Goal: Task Accomplishment & Management: Use online tool/utility

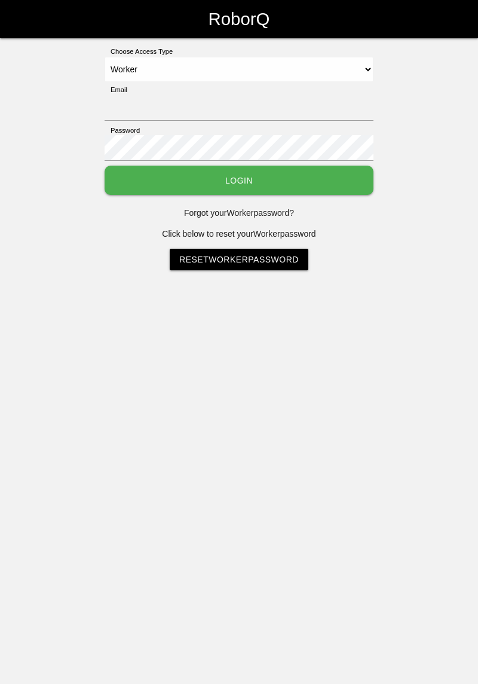
select select "Worker"
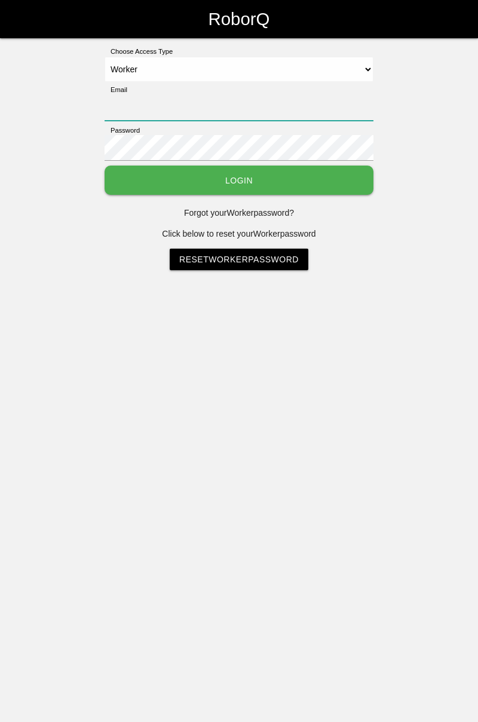
click at [240, 96] on input "Email" at bounding box center [239, 108] width 269 height 26
type input "cedric.prestigeqrt@gmail.com"
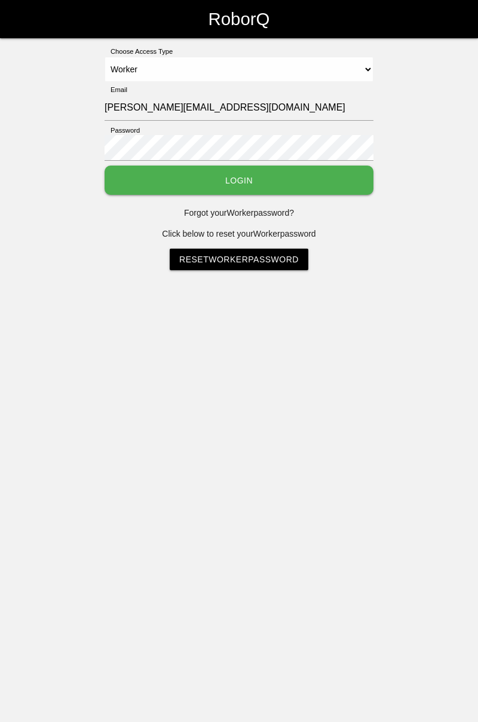
click at [105, 166] on button "Login" at bounding box center [239, 180] width 269 height 29
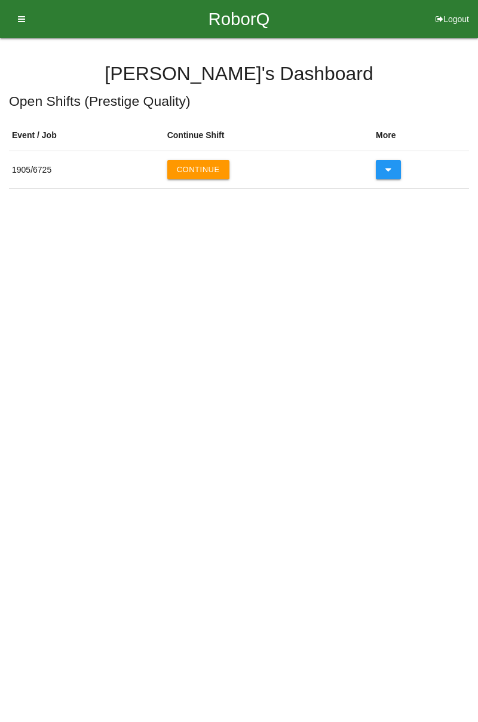
click at [213, 166] on button "Continue" at bounding box center [198, 169] width 62 height 19
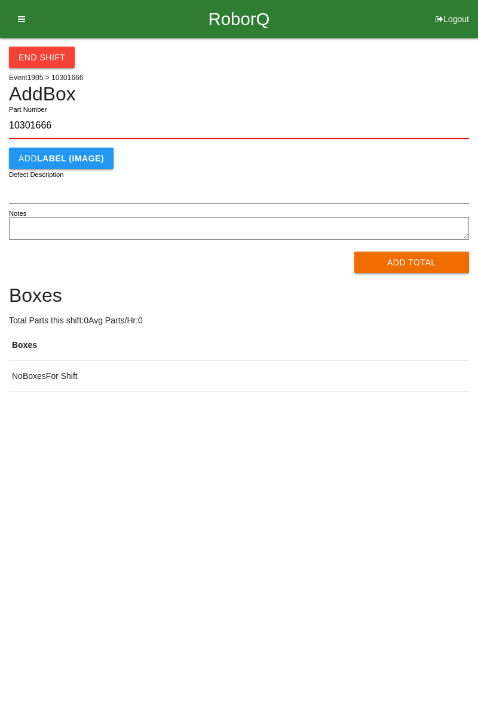
type input "10301666"
click at [389, 267] on button "Add Total" at bounding box center [412, 263] width 115 height 22
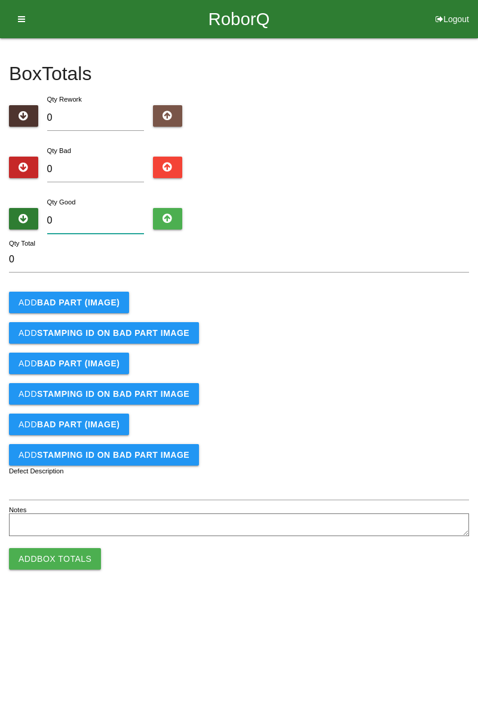
click at [107, 219] on input "0" at bounding box center [95, 221] width 97 height 26
type input "8"
type input "84"
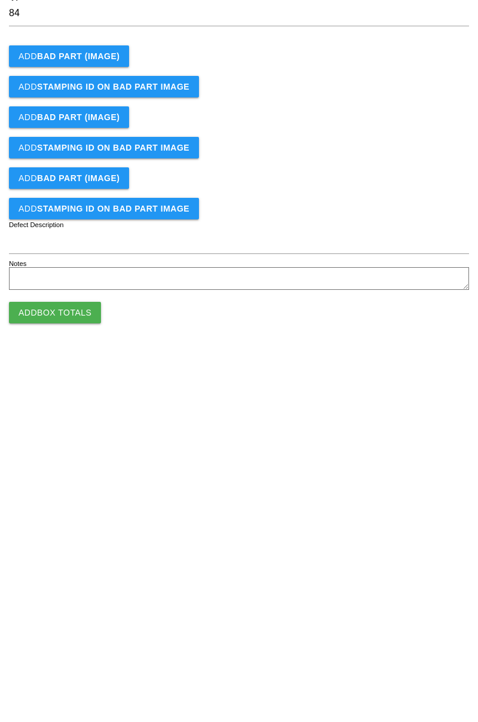
type input "84"
click at [77, 558] on button "Add Box Totals" at bounding box center [55, 559] width 92 height 22
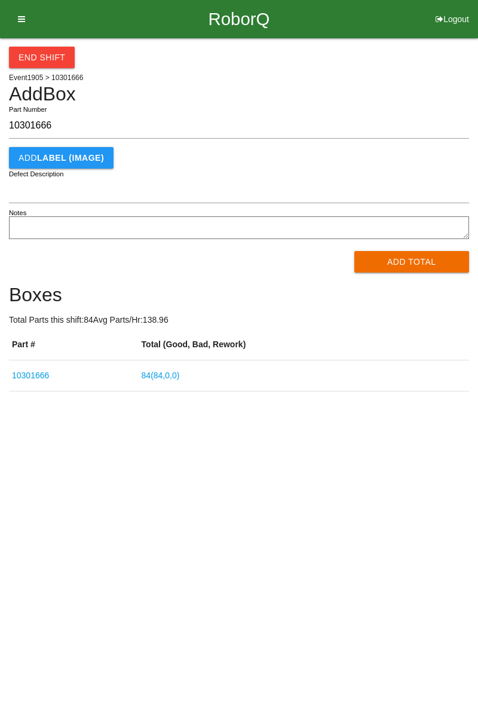
type input "10301666"
click at [402, 268] on button "Add Total" at bounding box center [412, 262] width 115 height 22
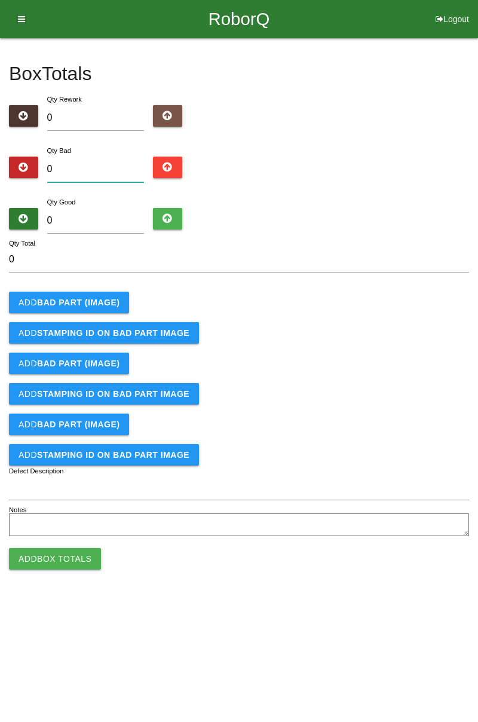
click at [84, 169] on input "0" at bounding box center [95, 170] width 97 height 26
type input "1"
type input "10"
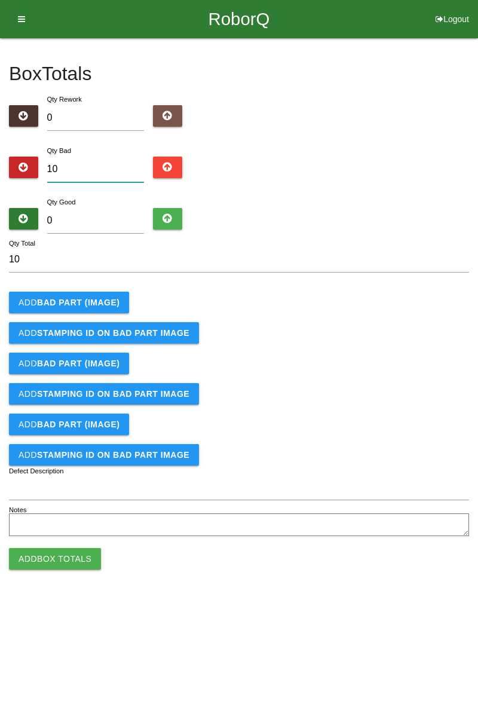
type input "10"
click at [95, 301] on b "BAD PART (IMAGE)" at bounding box center [78, 303] width 83 height 10
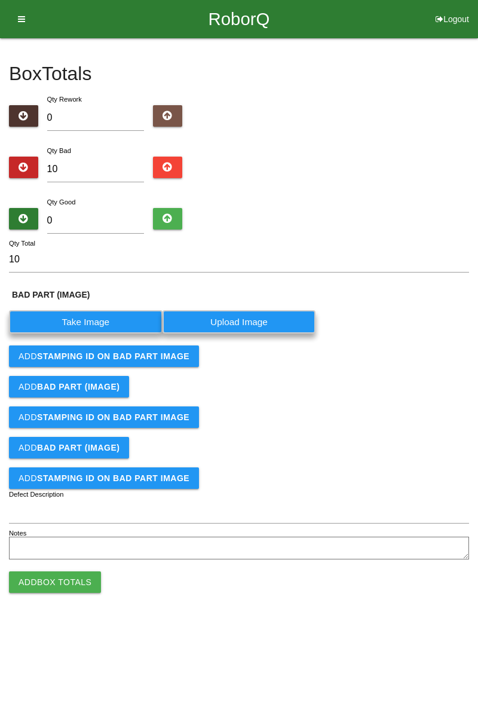
click at [106, 319] on label "Take Image" at bounding box center [86, 321] width 154 height 23
click at [0, 0] on \(IMAGE\) "Take Image" at bounding box center [0, 0] width 0 height 0
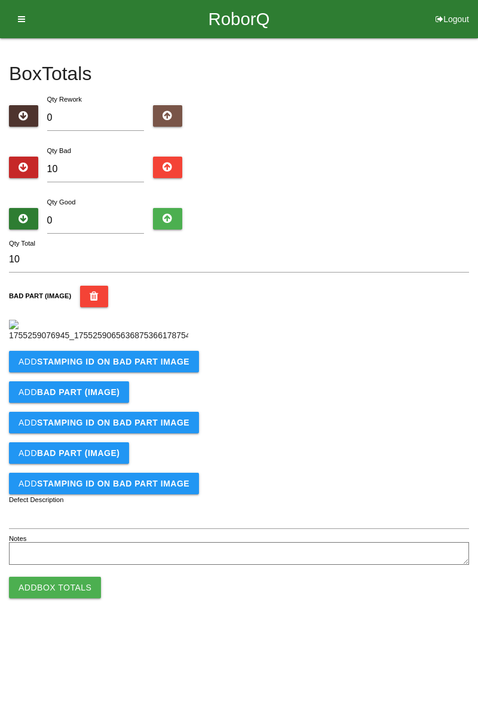
click at [83, 367] on b "STAMPING ID on BAD PART Image" at bounding box center [113, 362] width 152 height 10
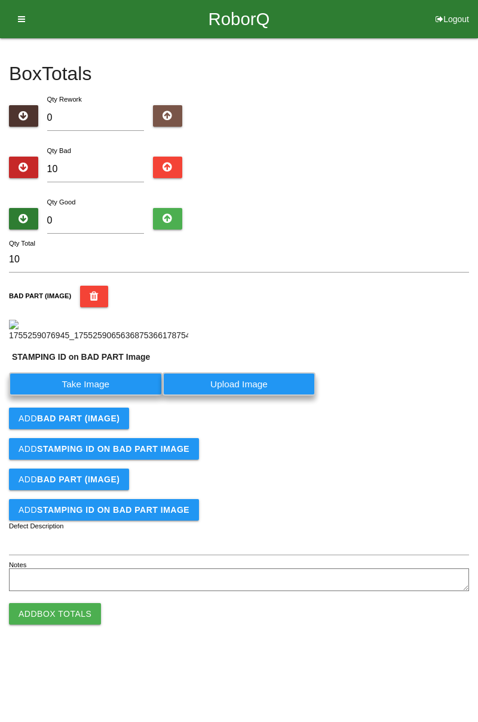
click at [116, 396] on label "Take Image" at bounding box center [86, 384] width 154 height 23
click at [0, 0] on PART "Take Image" at bounding box center [0, 0] width 0 height 0
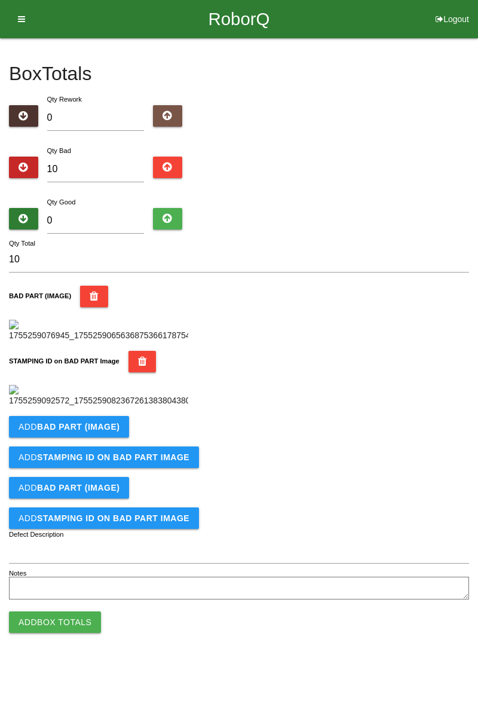
scroll to position [263, 0]
click at [105, 432] on b "BAD PART (IMAGE)" at bounding box center [78, 427] width 83 height 10
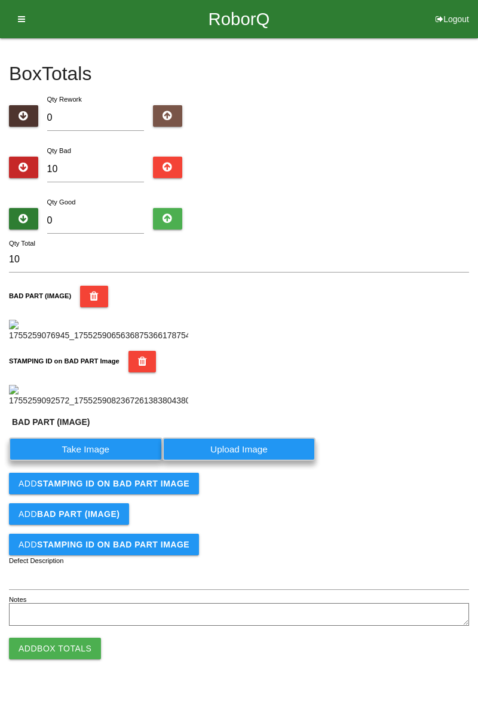
click at [109, 461] on label "Take Image" at bounding box center [86, 449] width 154 height 23
click at [0, 0] on \(IMAGE\) "Take Image" at bounding box center [0, 0] width 0 height 0
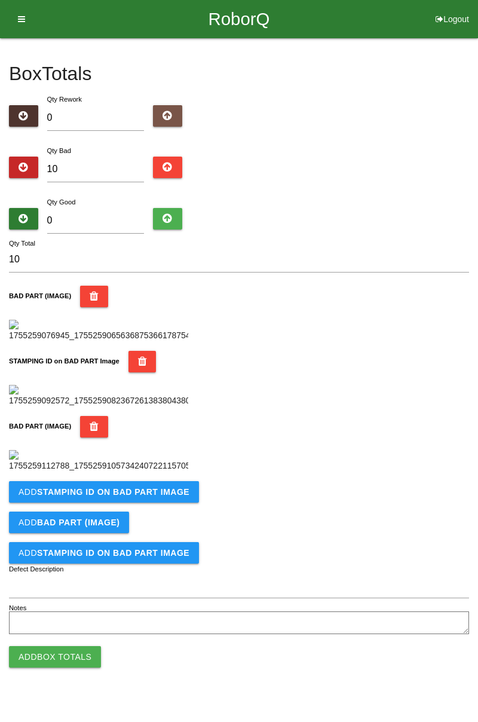
scroll to position [459, 0]
click at [152, 497] on b "STAMPING ID on BAD PART Image" at bounding box center [113, 492] width 152 height 10
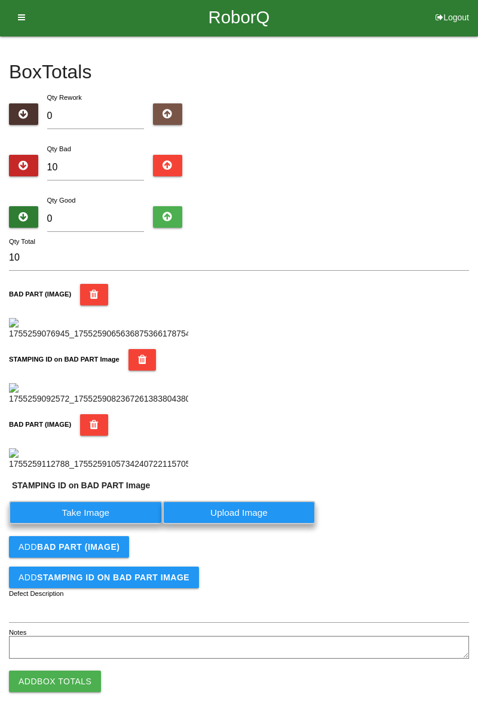
click at [118, 524] on label "Take Image" at bounding box center [86, 512] width 154 height 23
click at [0, 0] on PART "Take Image" at bounding box center [0, 0] width 0 height 0
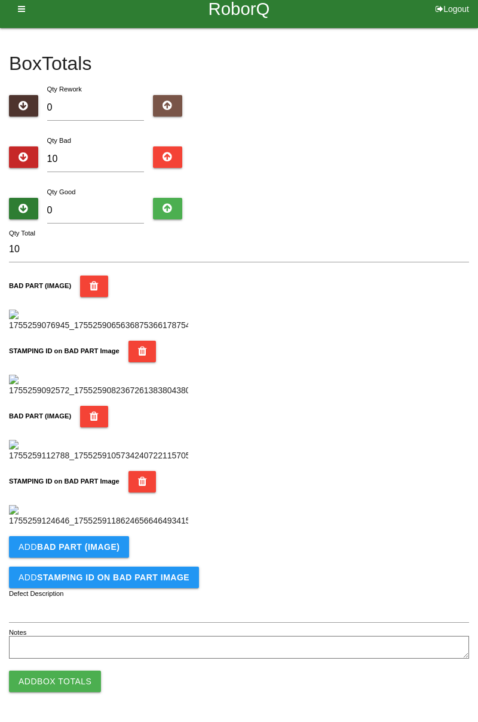
scroll to position [655, 0]
click at [99, 541] on button "Add BAD PART (IMAGE)" at bounding box center [69, 547] width 120 height 22
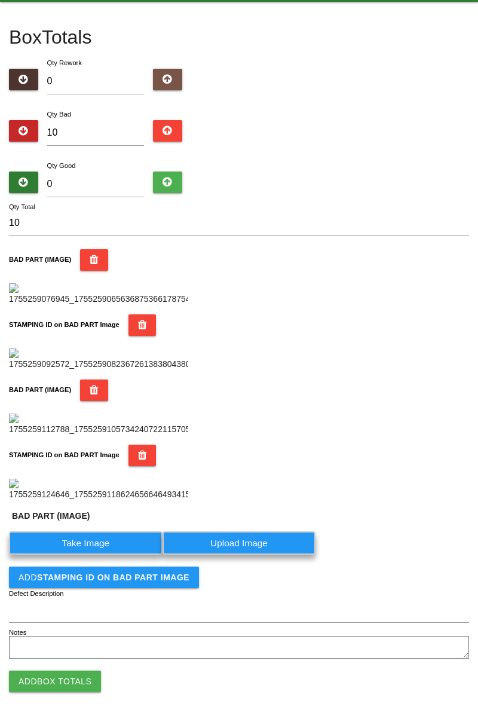
click at [115, 555] on label "Take Image" at bounding box center [86, 543] width 154 height 23
click at [0, 0] on \(IMAGE\) "Take Image" at bounding box center [0, 0] width 0 height 0
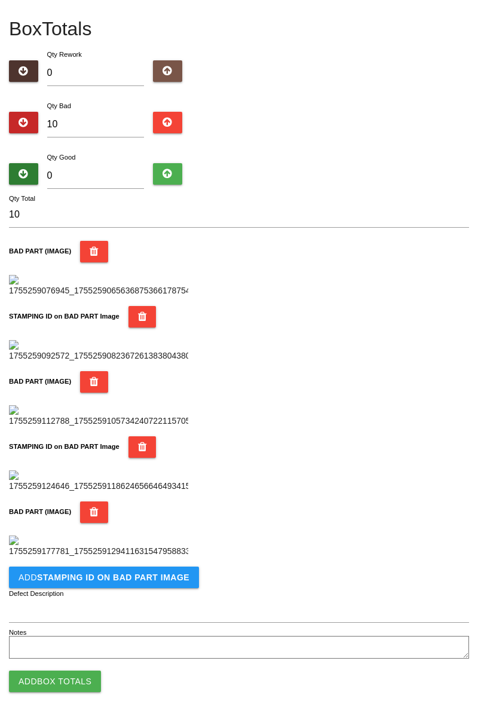
scroll to position [852, 0]
click at [115, 585] on button "Add STAMPING ID on BAD PART Image" at bounding box center [104, 578] width 190 height 22
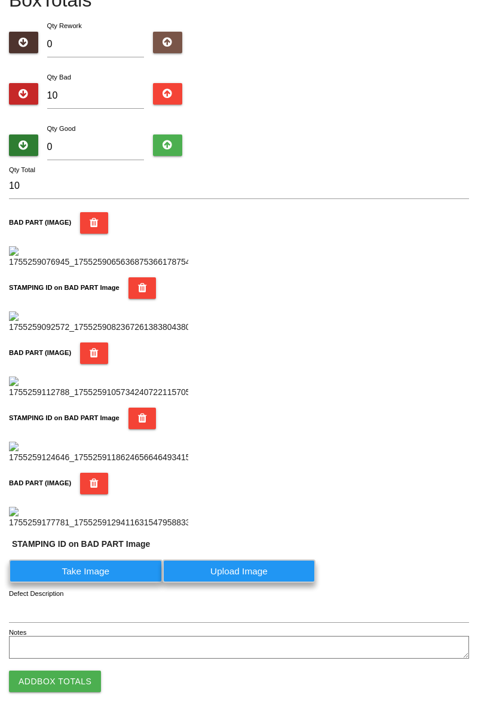
click at [118, 583] on label "Take Image" at bounding box center [86, 571] width 154 height 23
click at [0, 0] on PART "Take Image" at bounding box center [0, 0] width 0 height 0
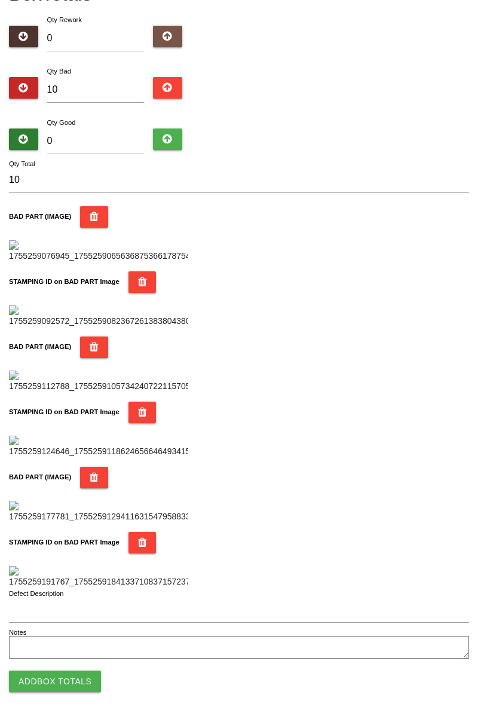
scroll to position [1048, 0]
click at [81, 678] on button "Add Box Totals" at bounding box center [55, 682] width 92 height 22
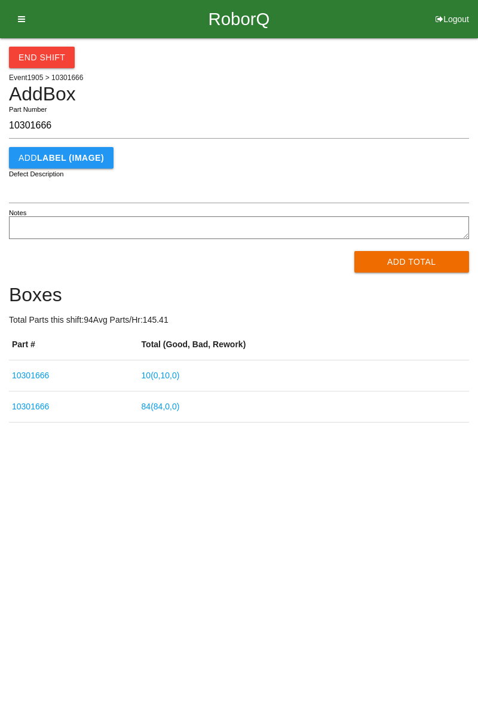
type input "10301666"
click at [478, 112] on div "End Shift Event 1905 > 10301666 Add Box 10301666 Part Number Add LABEL (IMAGE) …" at bounding box center [239, 230] width 478 height 385
click at [425, 253] on button "Add Total" at bounding box center [412, 262] width 115 height 22
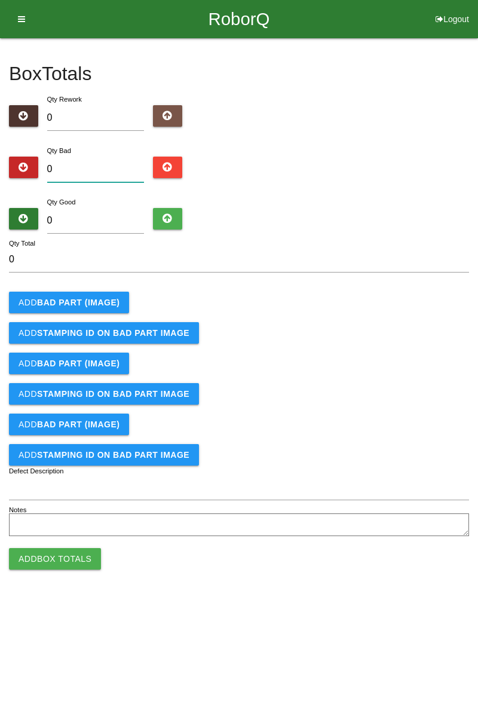
click at [114, 168] on input "0" at bounding box center [95, 170] width 97 height 26
type input "3"
click at [123, 216] on input "0" at bounding box center [95, 221] width 97 height 26
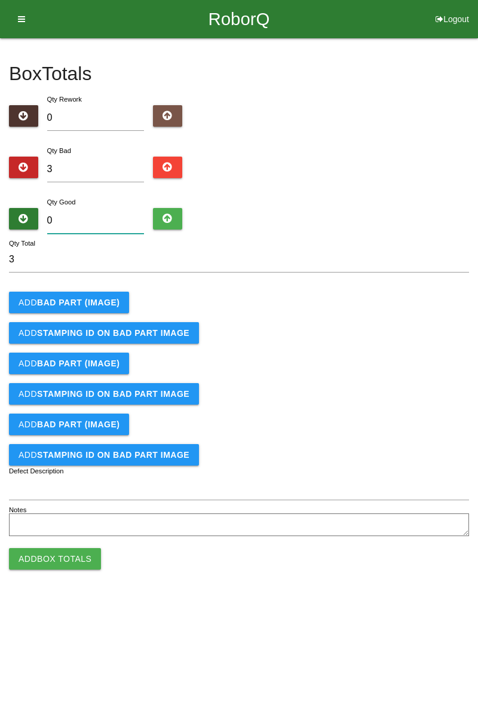
type input "8"
type input "11"
type input "81"
type input "84"
type input "81"
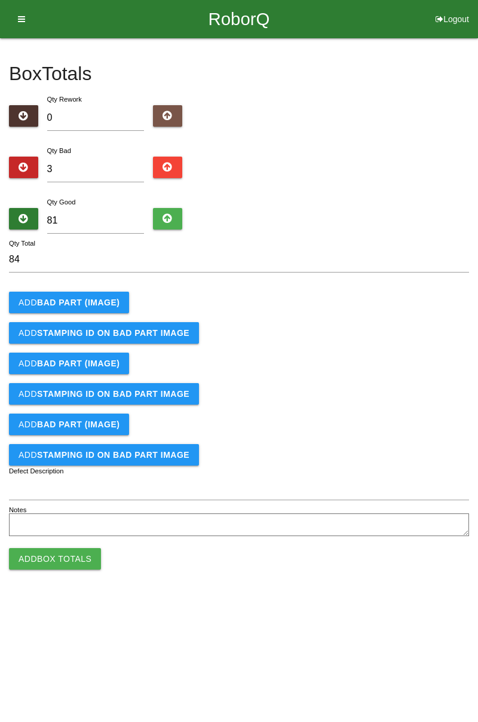
click at [107, 298] on b "BAD PART (IMAGE)" at bounding box center [78, 303] width 83 height 10
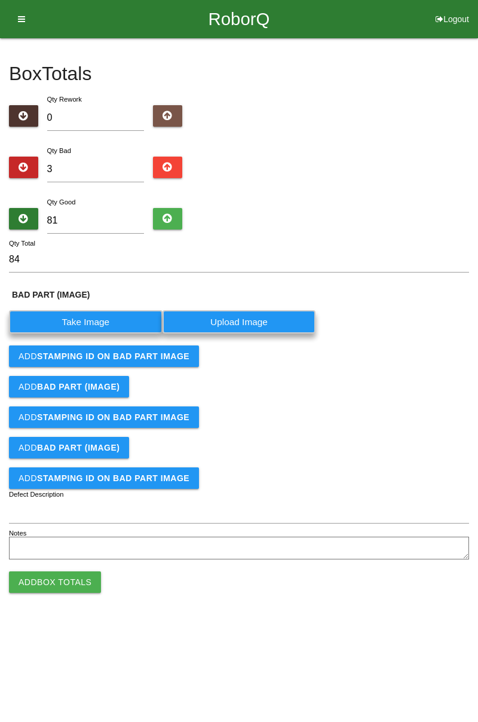
click at [102, 319] on label "Take Image" at bounding box center [86, 321] width 154 height 23
click at [0, 0] on \(IMAGE\) "Take Image" at bounding box center [0, 0] width 0 height 0
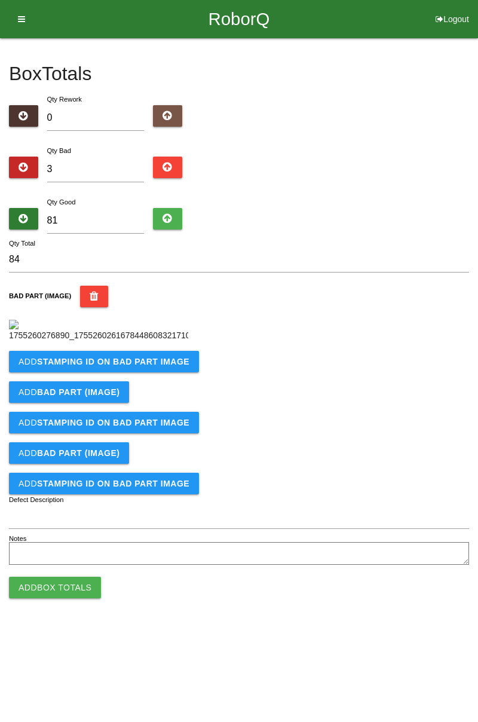
click at [101, 367] on b "STAMPING ID on BAD PART Image" at bounding box center [113, 362] width 152 height 10
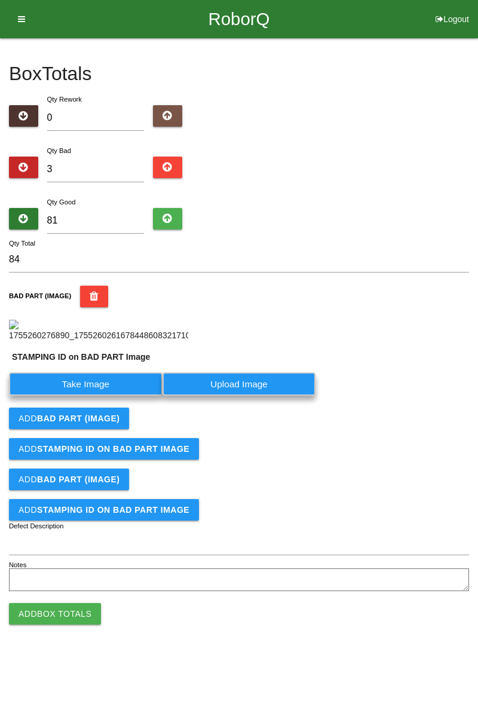
click at [105, 396] on label "Take Image" at bounding box center [86, 384] width 154 height 23
click at [0, 0] on PART "Take Image" at bounding box center [0, 0] width 0 height 0
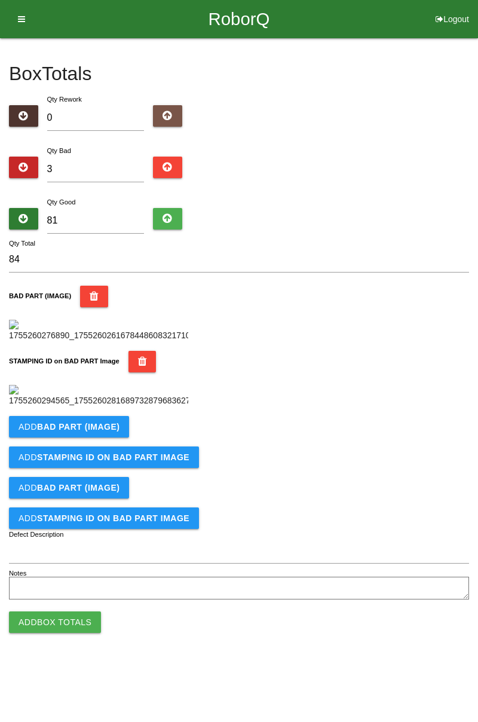
scroll to position [263, 0]
click at [113, 432] on b "BAD PART (IMAGE)" at bounding box center [78, 427] width 83 height 10
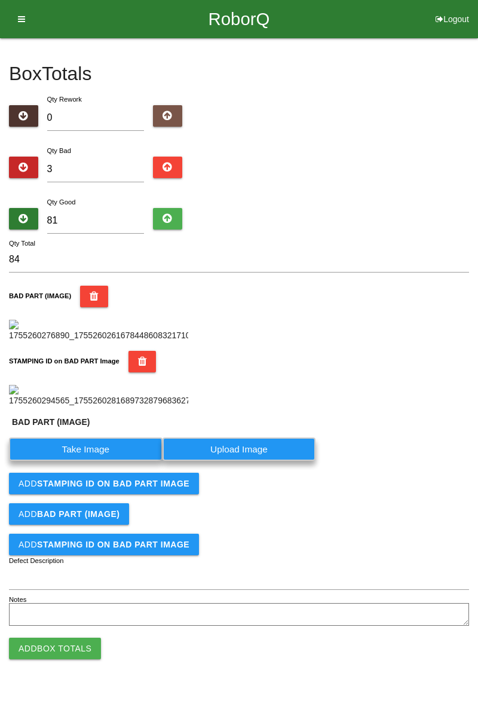
click at [100, 461] on label "Take Image" at bounding box center [86, 449] width 154 height 23
click at [0, 0] on \(IMAGE\) "Take Image" at bounding box center [0, 0] width 0 height 0
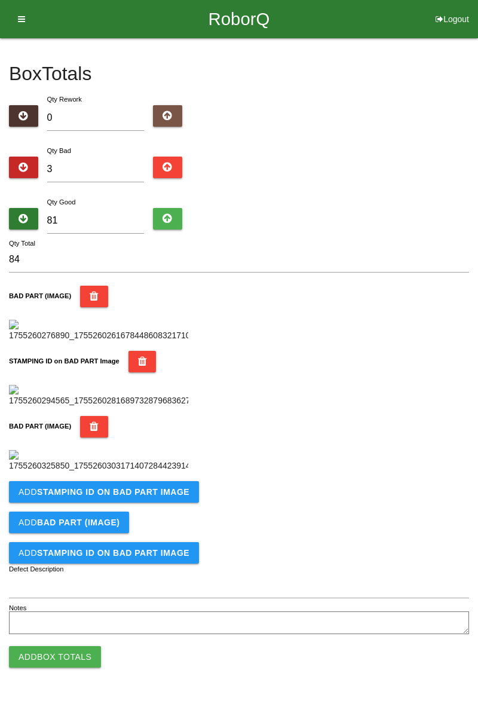
scroll to position [459, 0]
click at [147, 503] on button "Add STAMPING ID on BAD PART Image" at bounding box center [104, 492] width 190 height 22
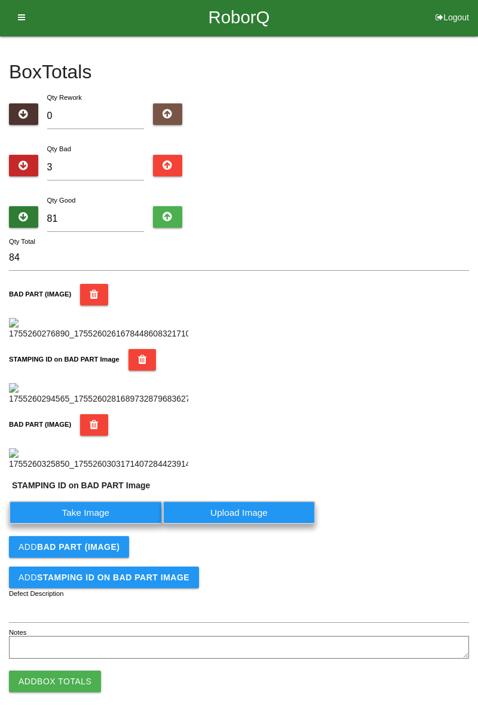
click at [108, 524] on label "Take Image" at bounding box center [86, 512] width 154 height 23
click at [0, 0] on PART "Take Image" at bounding box center [0, 0] width 0 height 0
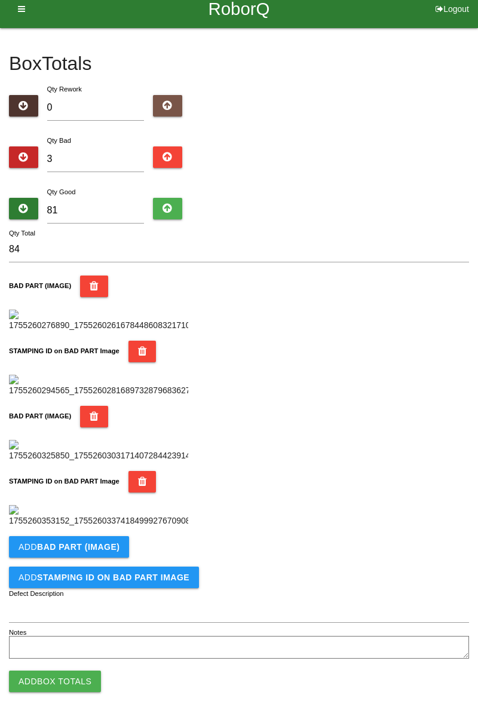
scroll to position [274, 0]
click at [95, 428] on button "BAD PART (IMAGE)" at bounding box center [94, 417] width 28 height 22
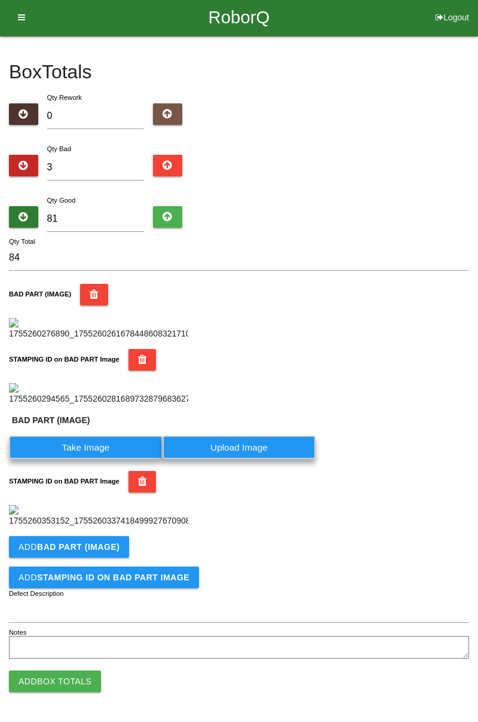
click at [106, 459] on label "Take Image" at bounding box center [86, 447] width 154 height 23
click at [0, 0] on \(IMAGE\) "Take Image" at bounding box center [0, 0] width 0 height 0
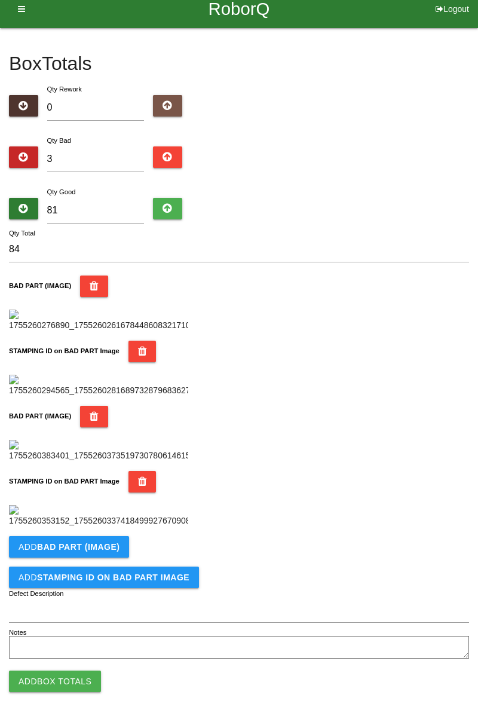
click at [139, 474] on icon "button" at bounding box center [142, 482] width 9 height 22
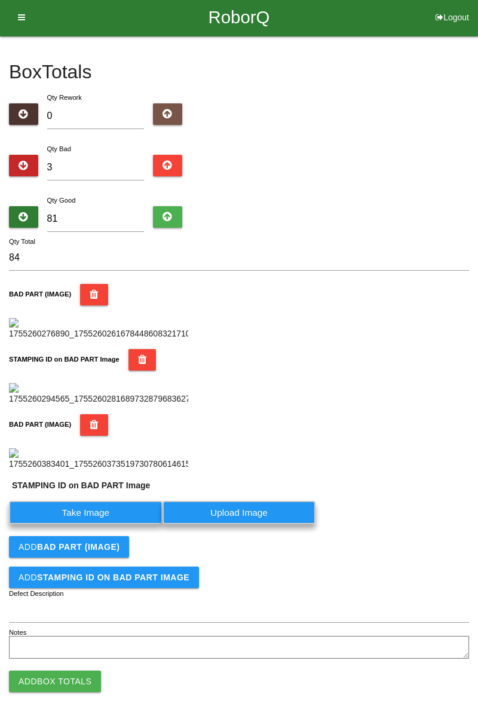
click at [97, 517] on label "Take Image" at bounding box center [86, 512] width 154 height 23
click at [0, 0] on PART "Take Image" at bounding box center [0, 0] width 0 height 0
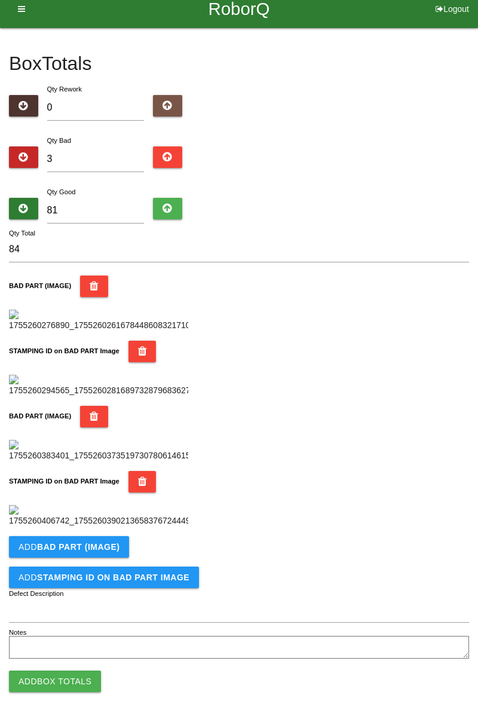
scroll to position [655, 0]
click at [111, 553] on button "Add BAD PART (IMAGE)" at bounding box center [69, 547] width 120 height 22
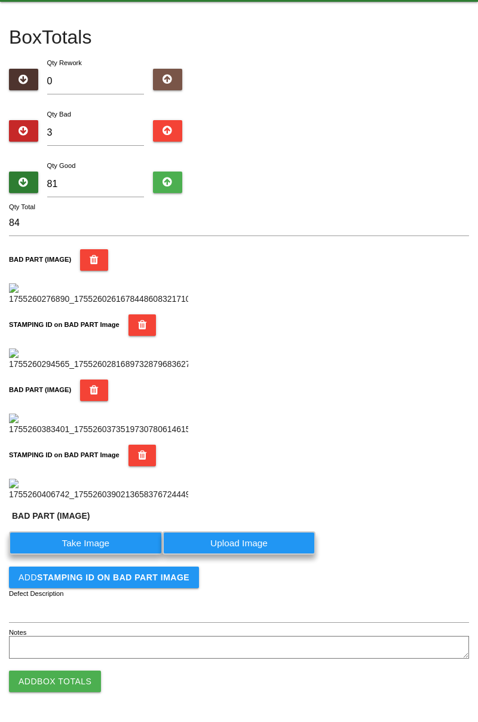
click at [100, 555] on label "Take Image" at bounding box center [86, 543] width 154 height 23
click at [0, 0] on \(IMAGE\) "Take Image" at bounding box center [0, 0] width 0 height 0
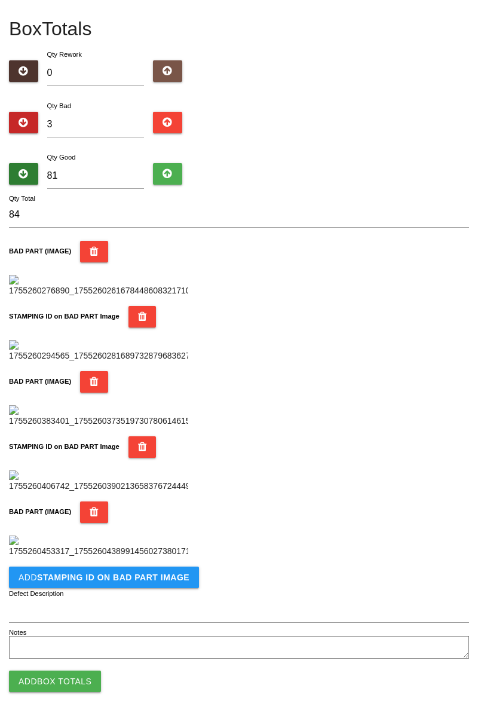
scroll to position [852, 0]
click at [115, 582] on b "STAMPING ID on BAD PART Image" at bounding box center [113, 578] width 152 height 10
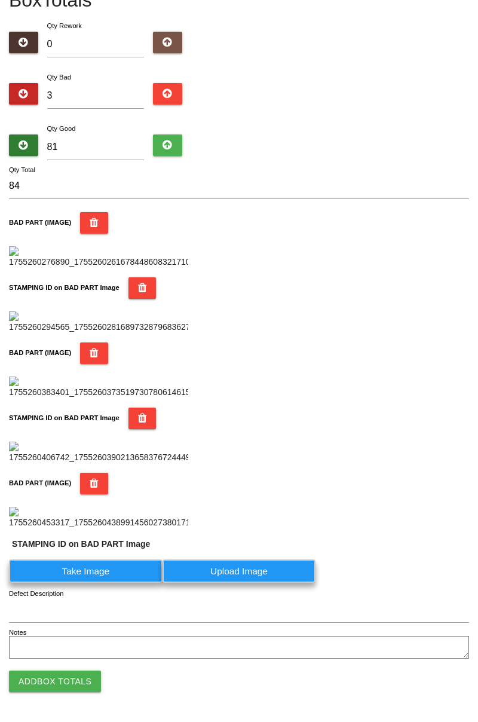
click at [94, 583] on label "Take Image" at bounding box center [86, 571] width 154 height 23
click at [0, 0] on PART "Take Image" at bounding box center [0, 0] width 0 height 0
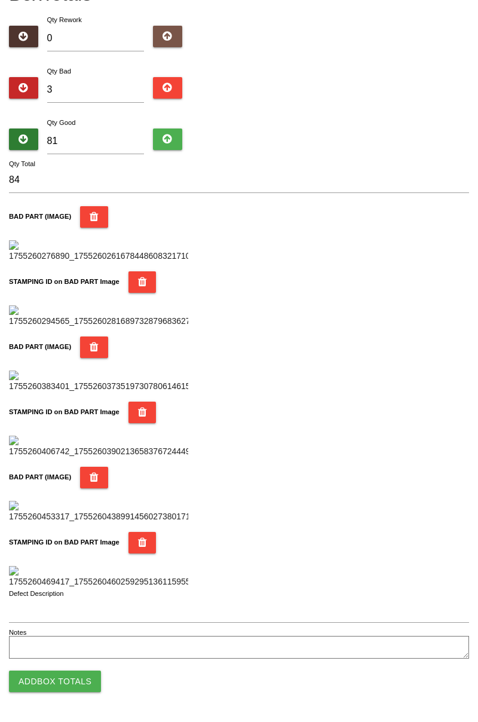
scroll to position [1048, 0]
click at [72, 684] on button "Add Box Totals" at bounding box center [55, 682] width 92 height 22
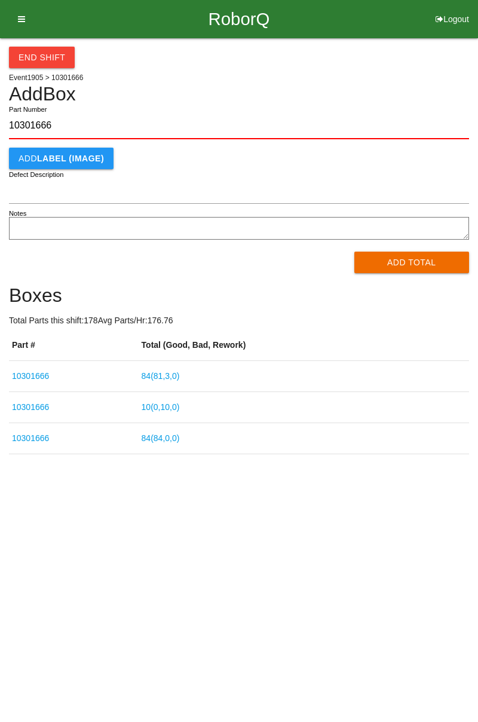
type input "10301666"
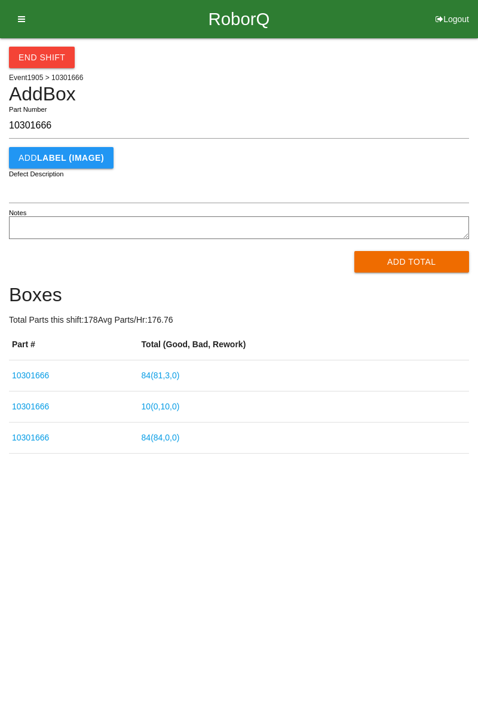
click at [415, 263] on button "Add Total" at bounding box center [412, 262] width 115 height 22
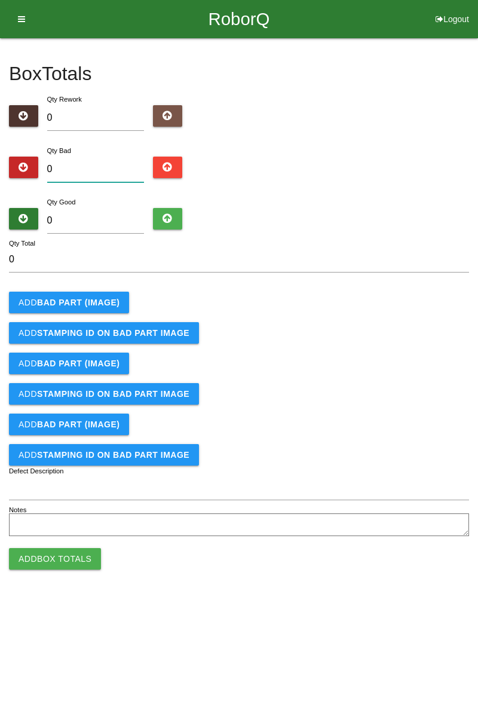
click at [93, 165] on input "0" at bounding box center [95, 170] width 97 height 26
type input "9"
click at [105, 225] on input "0" at bounding box center [95, 221] width 97 height 26
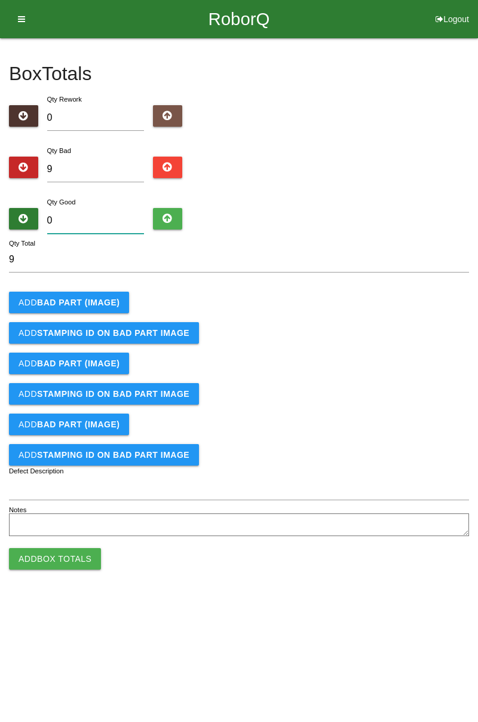
type input "7"
type input "16"
type input "75"
type input "84"
type input "75"
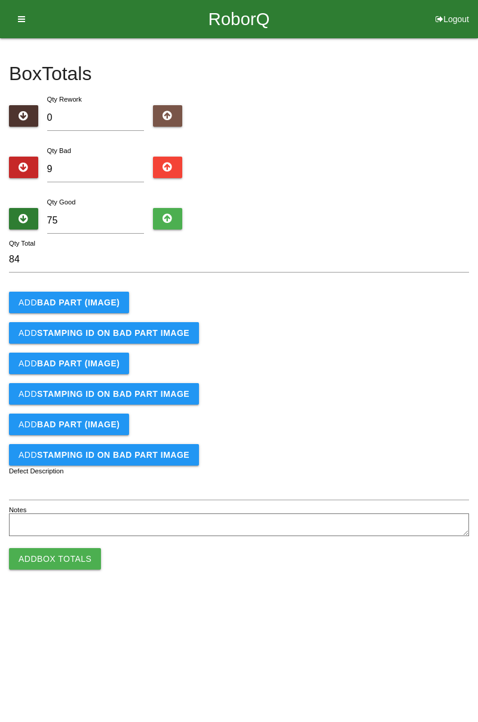
click at [83, 297] on button "Add BAD PART (IMAGE)" at bounding box center [69, 303] width 120 height 22
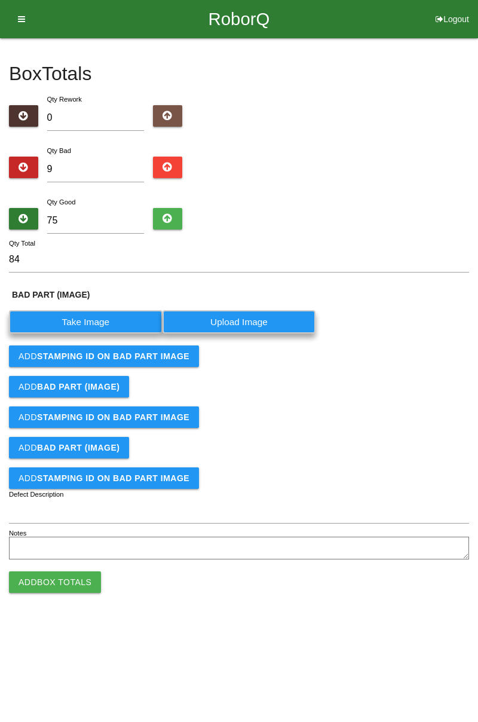
click at [127, 322] on label "Take Image" at bounding box center [86, 321] width 154 height 23
click at [0, 0] on \(IMAGE\) "Take Image" at bounding box center [0, 0] width 0 height 0
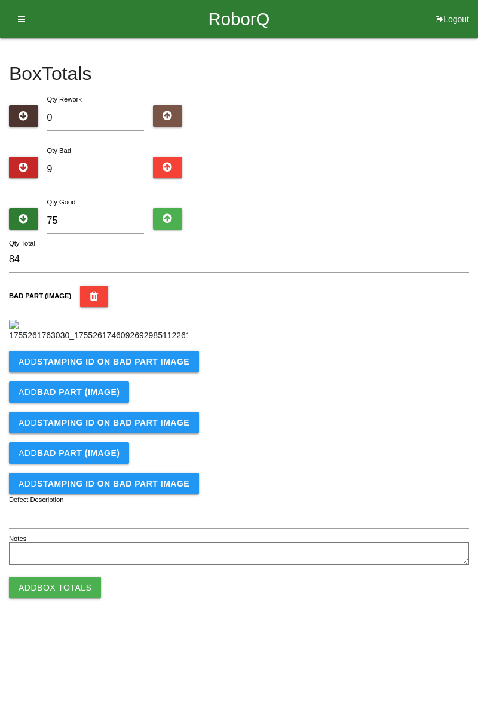
scroll to position [67, 0]
click at [132, 367] on b "STAMPING ID on BAD PART Image" at bounding box center [113, 362] width 152 height 10
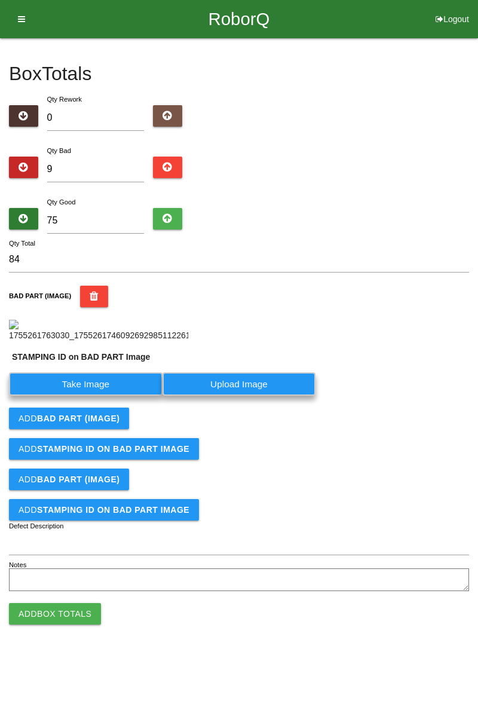
click at [99, 396] on label "Take Image" at bounding box center [86, 384] width 154 height 23
click at [0, 0] on PART "Take Image" at bounding box center [0, 0] width 0 height 0
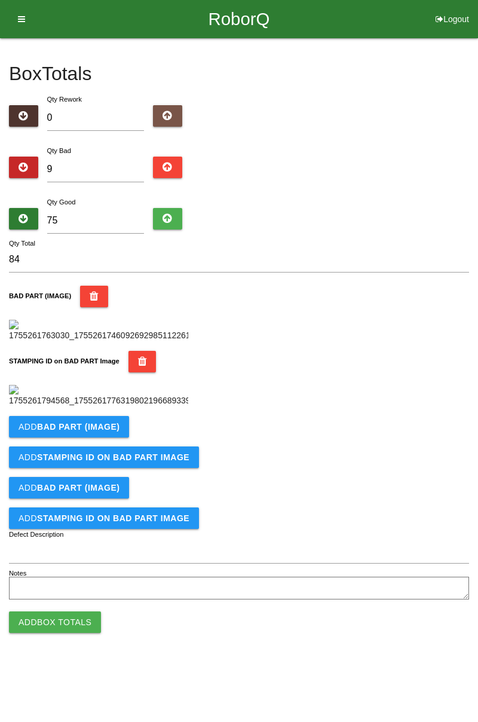
scroll to position [263, 0]
click at [100, 432] on b "BAD PART (IMAGE)" at bounding box center [78, 427] width 83 height 10
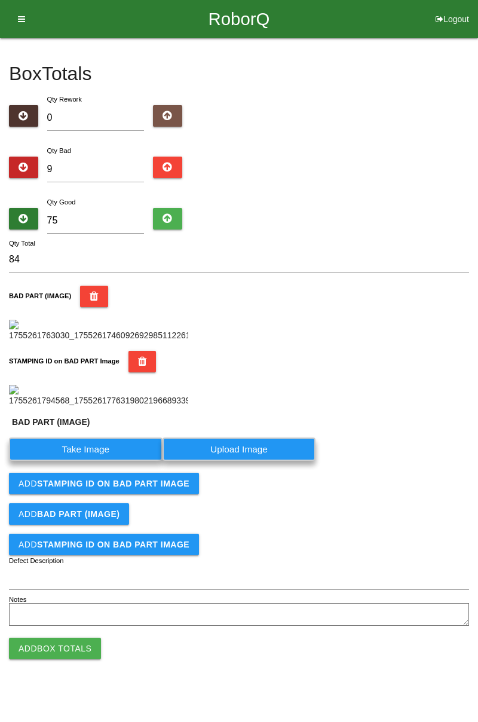
click at [103, 461] on label "Take Image" at bounding box center [86, 449] width 154 height 23
click at [0, 0] on \(IMAGE\) "Take Image" at bounding box center [0, 0] width 0 height 0
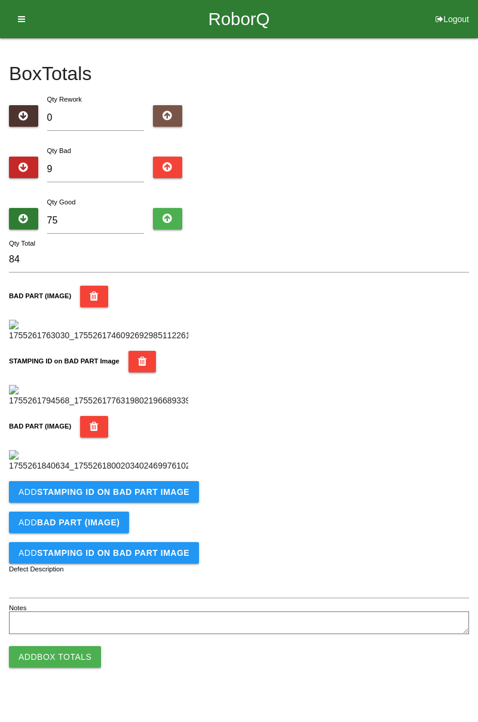
scroll to position [459, 0]
click at [127, 497] on b "STAMPING ID on BAD PART Image" at bounding box center [113, 492] width 152 height 10
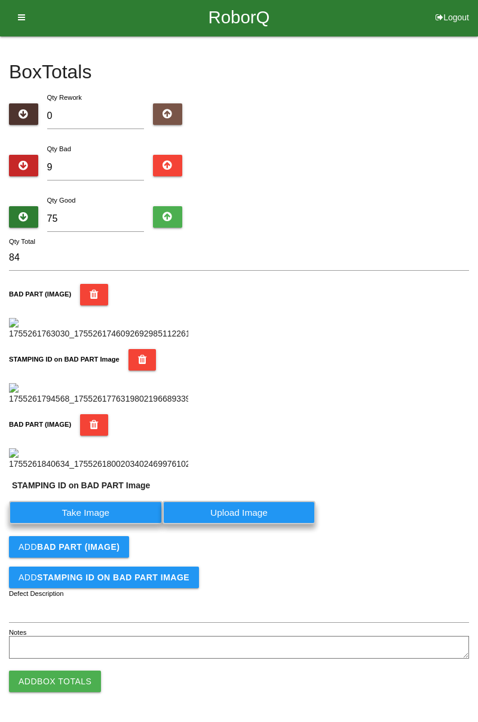
click at [93, 524] on label "Take Image" at bounding box center [86, 512] width 154 height 23
click at [0, 0] on PART "Take Image" at bounding box center [0, 0] width 0 height 0
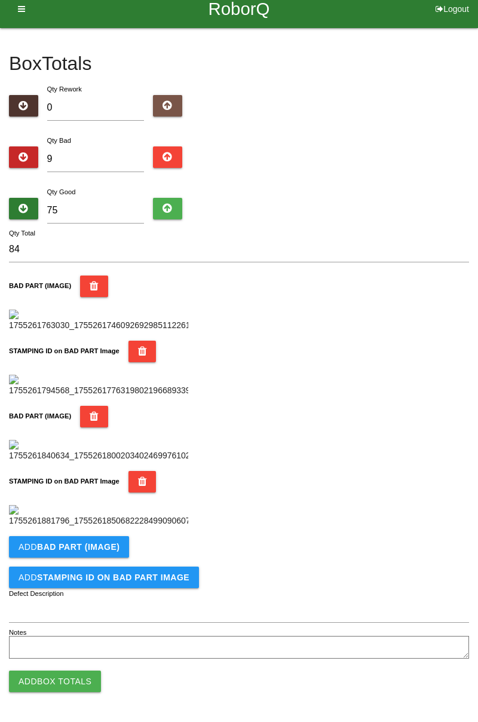
scroll to position [655, 0]
click at [108, 553] on button "Add BAD PART (IMAGE)" at bounding box center [69, 547] width 120 height 22
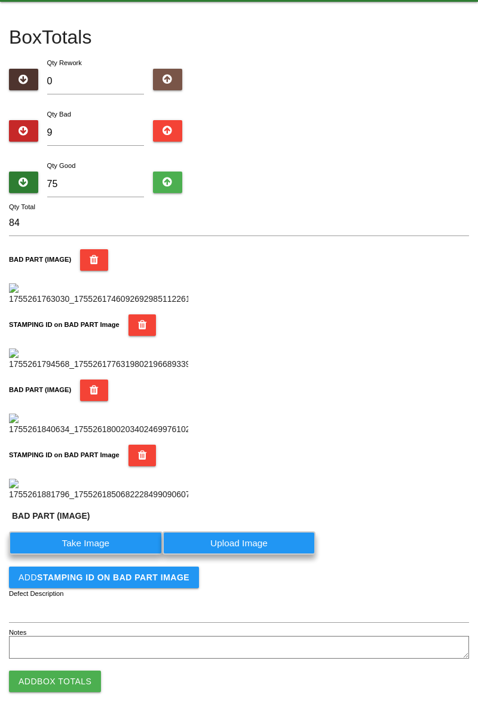
click at [96, 555] on label "Take Image" at bounding box center [86, 543] width 154 height 23
click at [0, 0] on \(IMAGE\) "Take Image" at bounding box center [0, 0] width 0 height 0
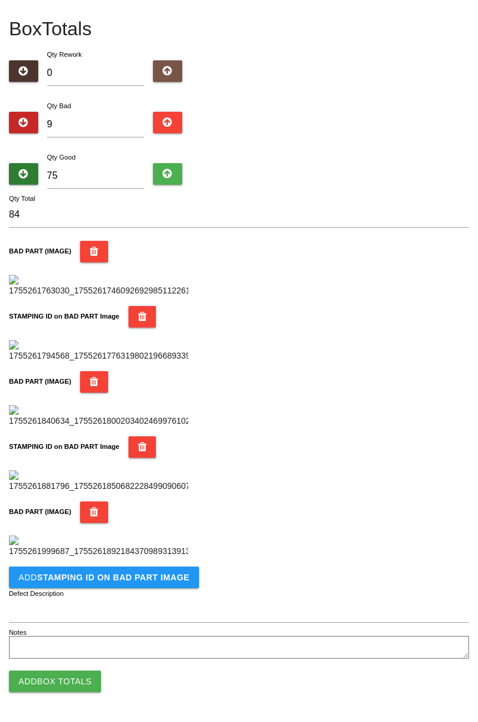
scroll to position [852, 0]
click at [164, 584] on button "Add STAMPING ID on BAD PART Image" at bounding box center [104, 578] width 190 height 22
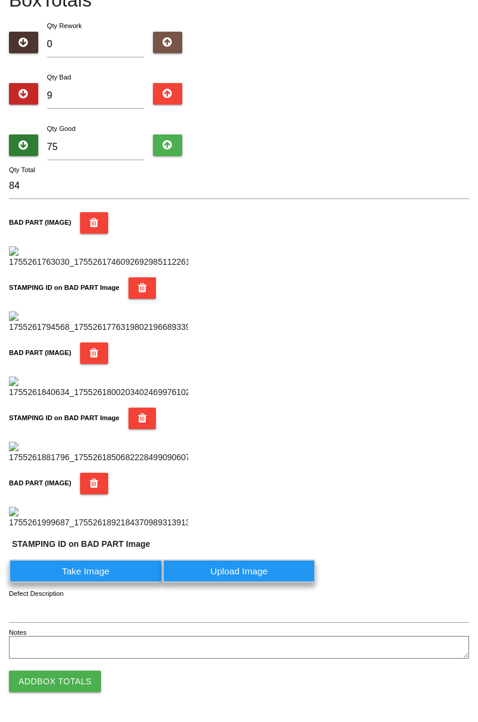
click at [108, 583] on label "Take Image" at bounding box center [86, 571] width 154 height 23
click at [0, 0] on PART "Take Image" at bounding box center [0, 0] width 0 height 0
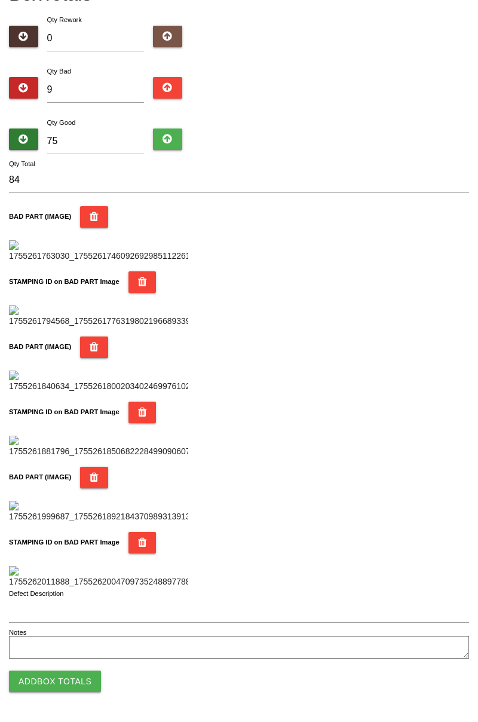
scroll to position [1048, 0]
click at [76, 678] on button "Add Box Totals" at bounding box center [55, 682] width 92 height 22
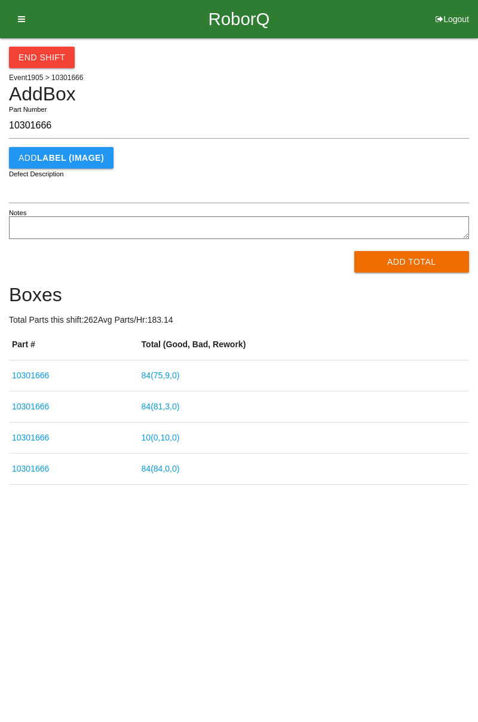
type input "10301666"
click at [420, 261] on button "Add Total" at bounding box center [412, 262] width 115 height 22
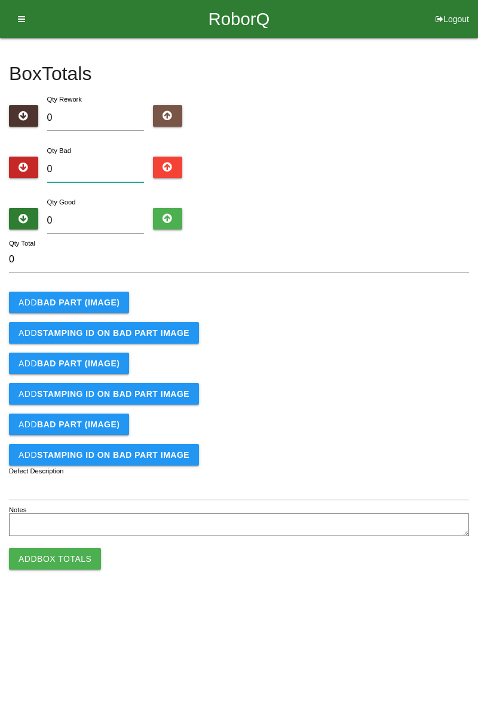
click at [102, 172] on input "0" at bounding box center [95, 170] width 97 height 26
type input "1"
type input "17"
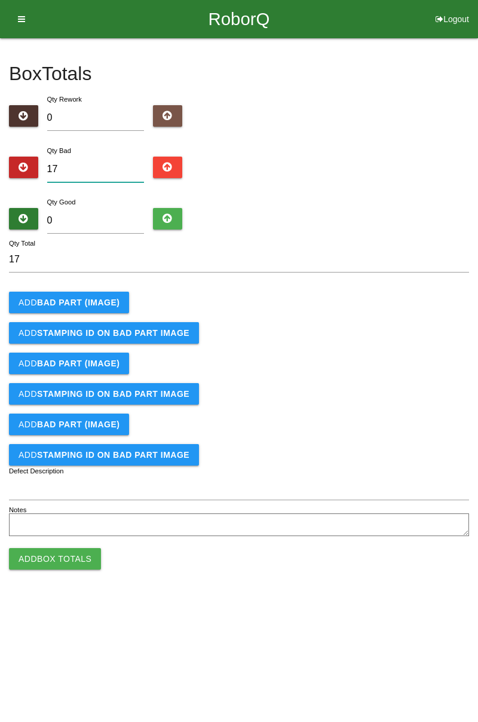
type input "17"
click at [116, 215] on input "0" at bounding box center [95, 221] width 97 height 26
type input "7"
type input "24"
type input "73"
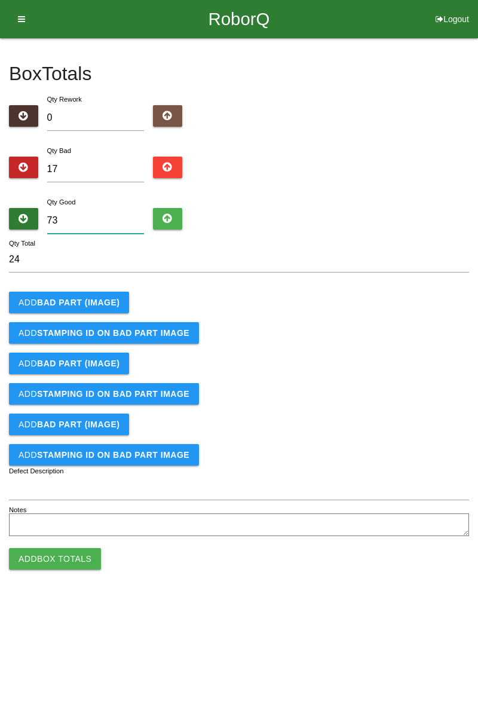
type input "90"
type input "7"
type input "24"
type input "0"
type input "17"
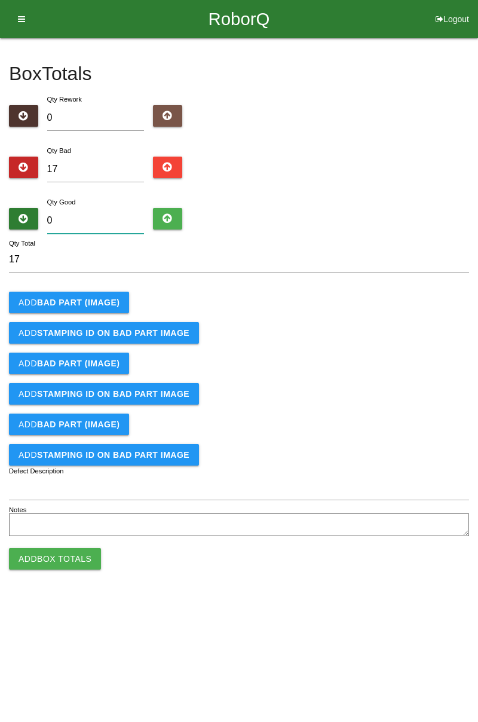
type input "6"
type input "23"
type input "64"
type input "81"
type input "6"
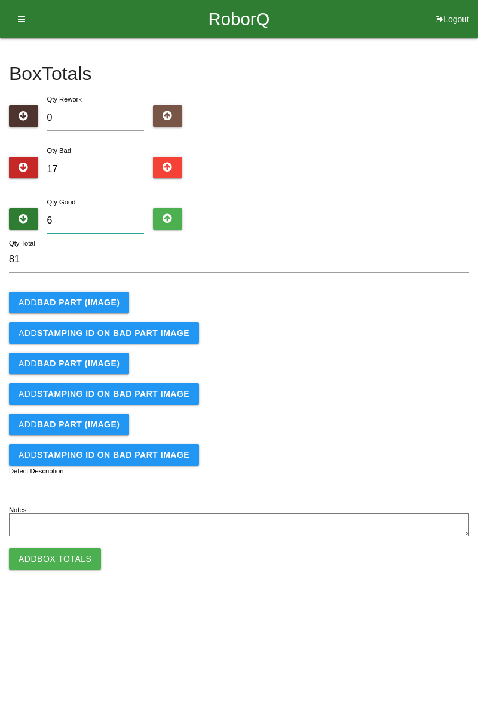
type input "23"
type input "67"
type input "84"
type input "67"
click at [76, 292] on button "Add BAD PART (IMAGE)" at bounding box center [69, 303] width 120 height 22
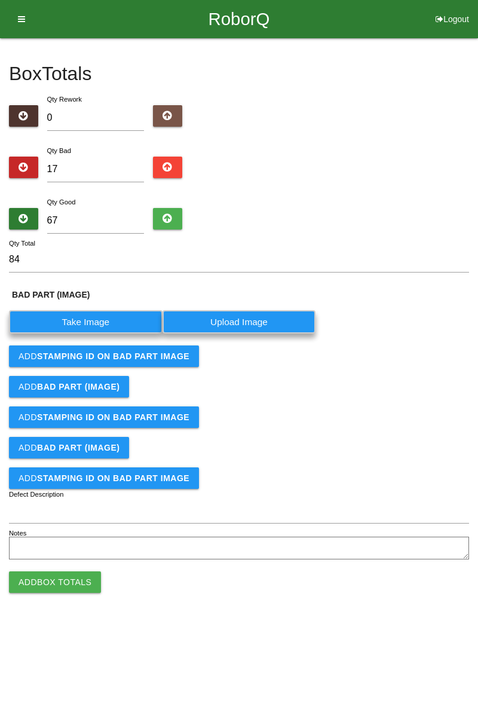
click at [90, 321] on label "Take Image" at bounding box center [86, 321] width 154 height 23
click at [0, 0] on \(IMAGE\) "Take Image" at bounding box center [0, 0] width 0 height 0
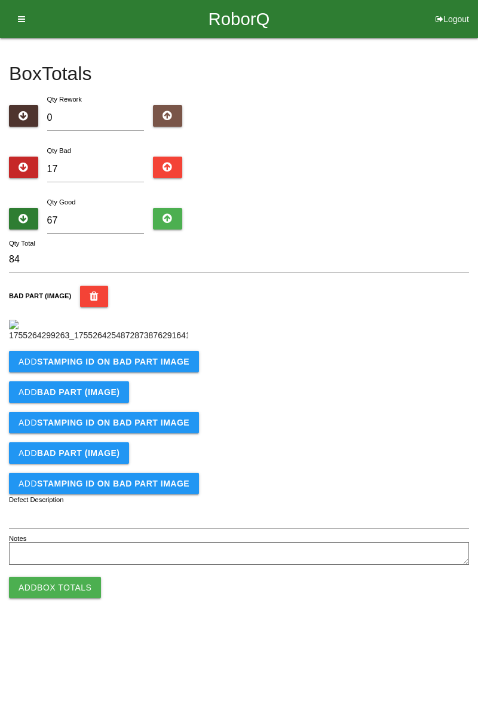
click at [123, 367] on b "STAMPING ID on BAD PART Image" at bounding box center [113, 362] width 152 height 10
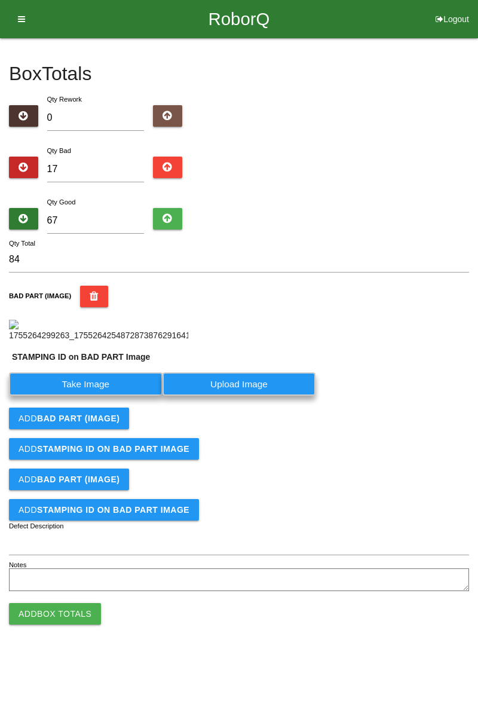
click at [83, 396] on label "Take Image" at bounding box center [86, 384] width 154 height 23
click at [0, 0] on PART "Take Image" at bounding box center [0, 0] width 0 height 0
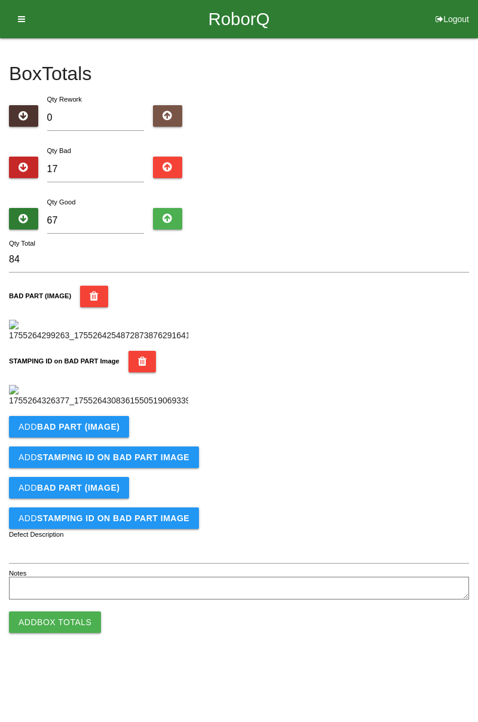
scroll to position [263, 0]
click at [96, 432] on b "BAD PART (IMAGE)" at bounding box center [78, 427] width 83 height 10
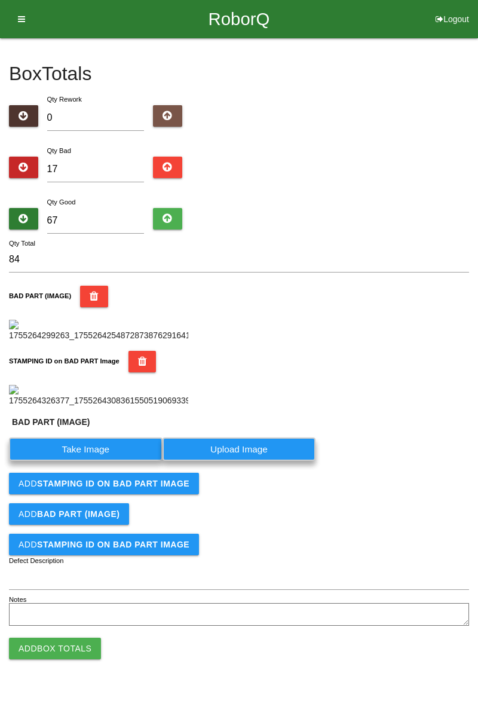
click at [94, 461] on label "Take Image" at bounding box center [86, 449] width 154 height 23
click at [0, 0] on \(IMAGE\) "Take Image" at bounding box center [0, 0] width 0 height 0
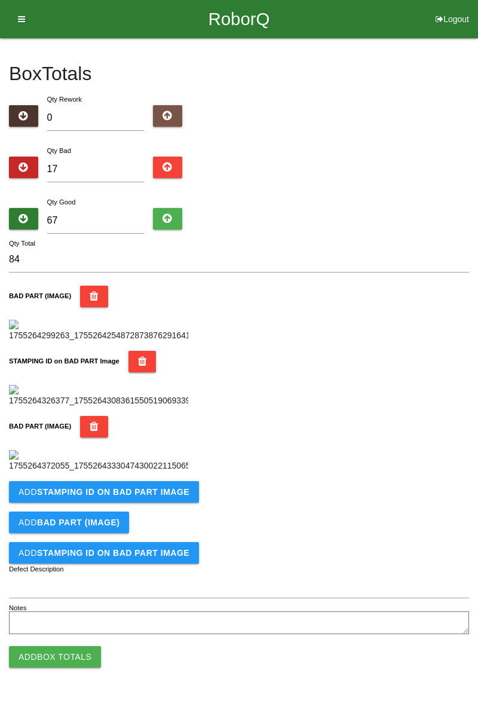
scroll to position [459, 0]
click at [100, 497] on b "STAMPING ID on BAD PART Image" at bounding box center [113, 492] width 152 height 10
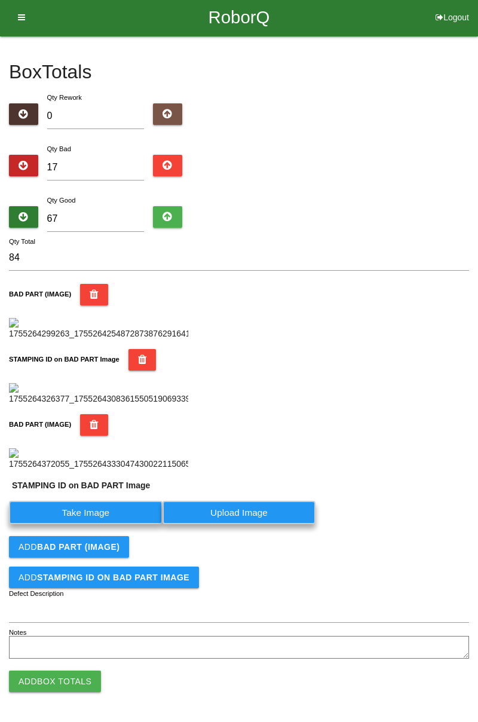
click at [105, 524] on label "Take Image" at bounding box center [86, 512] width 154 height 23
click at [0, 0] on PART "Take Image" at bounding box center [0, 0] width 0 height 0
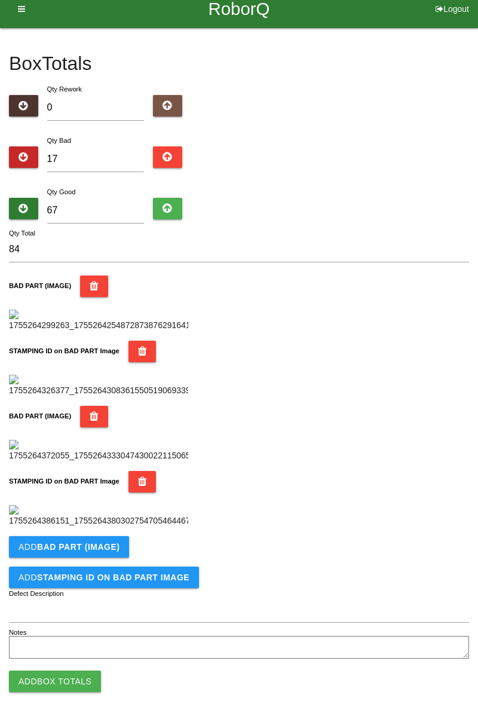
scroll to position [599, 0]
click at [78, 552] on b "BAD PART (IMAGE)" at bounding box center [78, 547] width 83 height 10
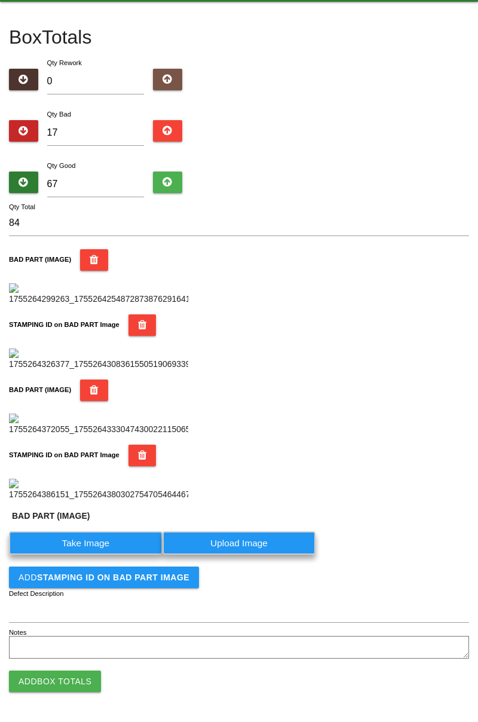
click at [103, 555] on label "Take Image" at bounding box center [86, 543] width 154 height 23
click at [0, 0] on \(IMAGE\) "Take Image" at bounding box center [0, 0] width 0 height 0
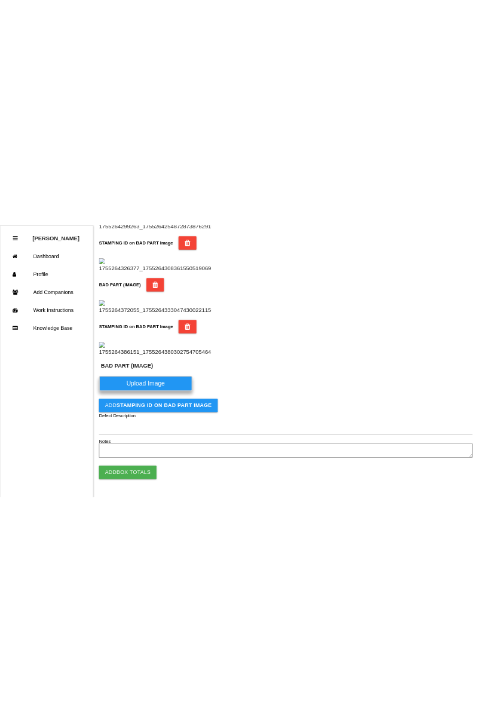
scroll to position [599, 0]
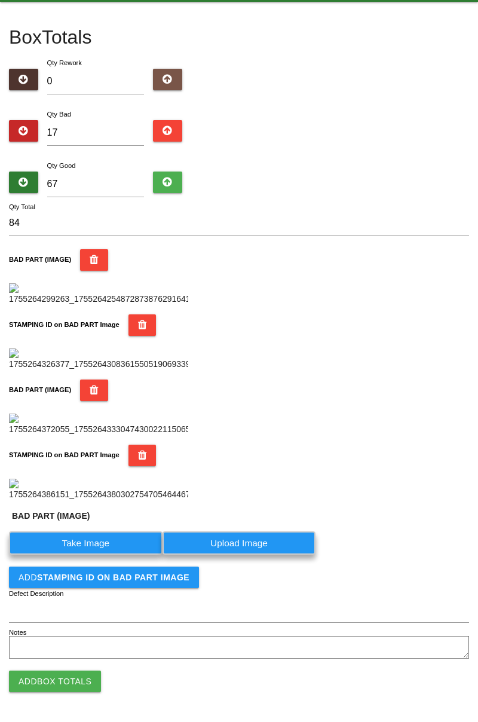
click at [111, 555] on label "Take Image" at bounding box center [86, 543] width 154 height 23
click at [0, 0] on \(IMAGE\) "Take Image" at bounding box center [0, 0] width 0 height 0
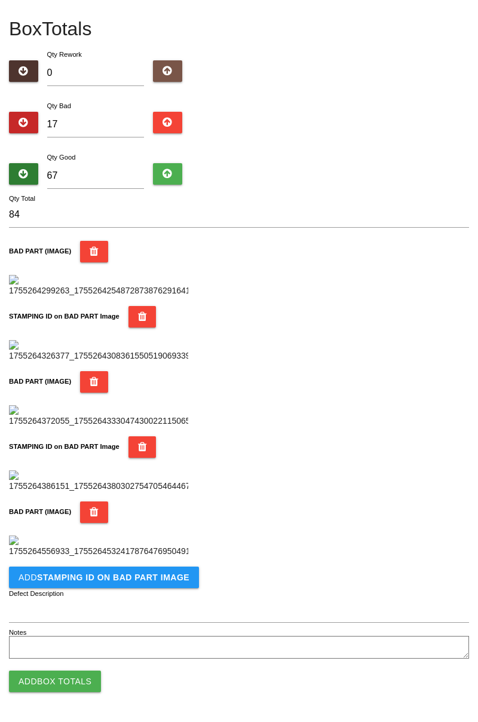
scroll to position [852, 0]
click at [148, 581] on b "STAMPING ID on BAD PART Image" at bounding box center [113, 578] width 152 height 10
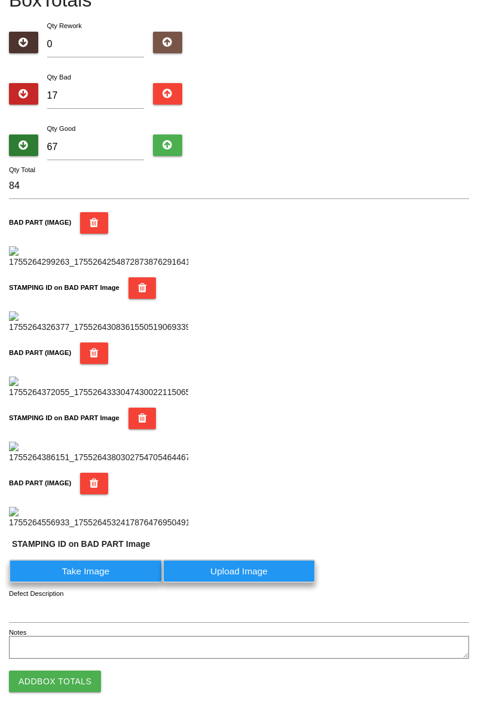
click at [90, 583] on label "Take Image" at bounding box center [86, 571] width 154 height 23
click at [0, 0] on PART "Take Image" at bounding box center [0, 0] width 0 height 0
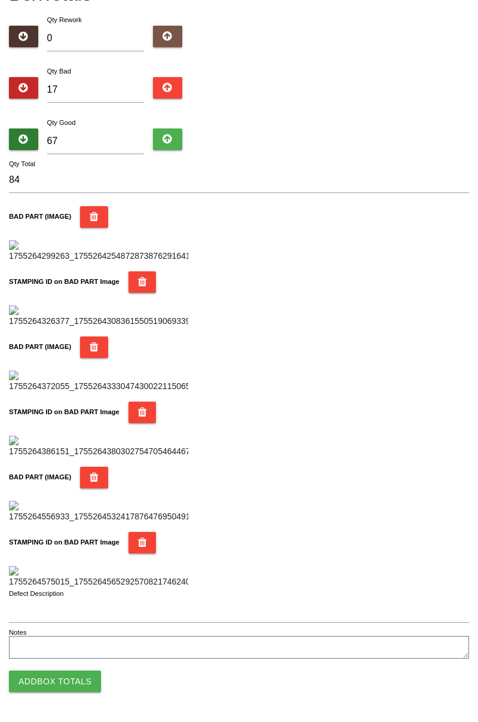
scroll to position [1048, 0]
click at [81, 684] on button "Add Box Totals" at bounding box center [55, 682] width 92 height 22
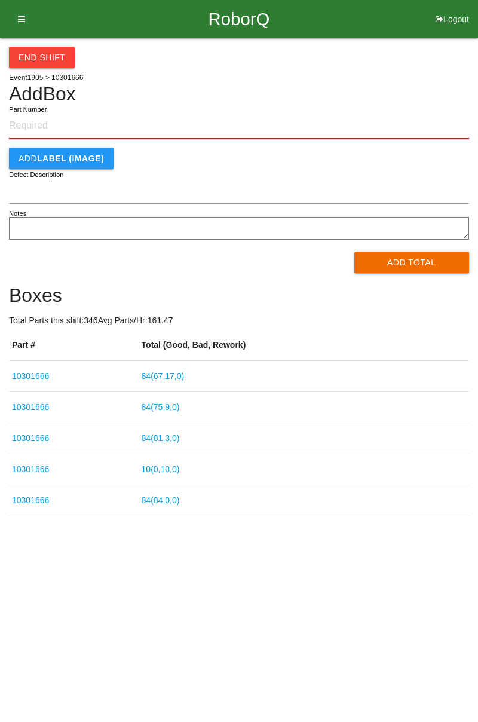
click at [59, 124] on input "Part Number" at bounding box center [239, 126] width 460 height 26
type input "10301666"
click at [424, 258] on button "Add Total" at bounding box center [412, 263] width 115 height 22
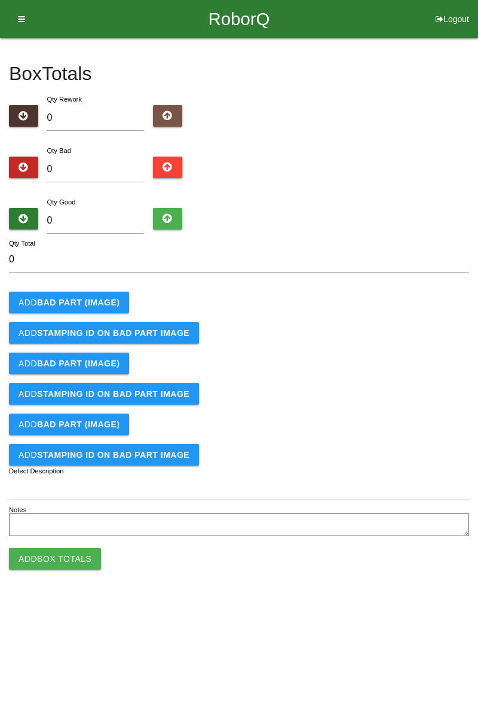
click at [474, 63] on div "Box Totals Translate Weight Weight unit: Rework Weight Bad Weight Good Weight 0…" at bounding box center [239, 289] width 478 height 502
